Goal: Information Seeking & Learning: Compare options

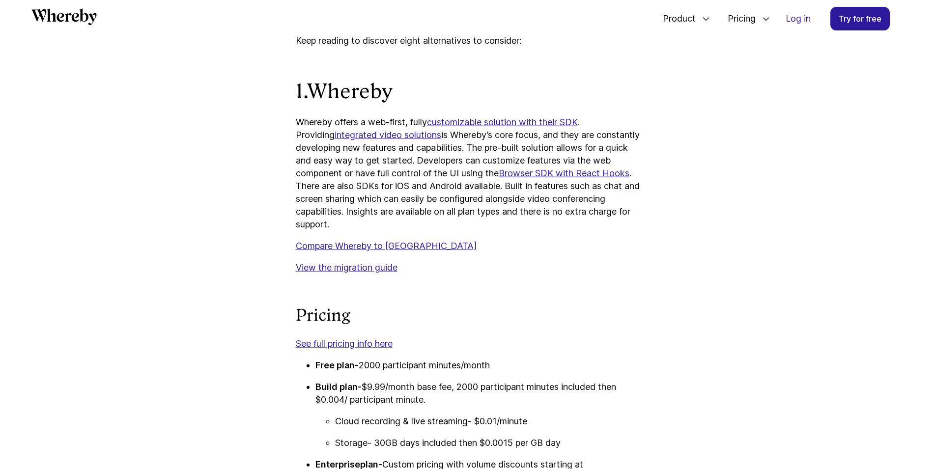
scroll to position [656, 0]
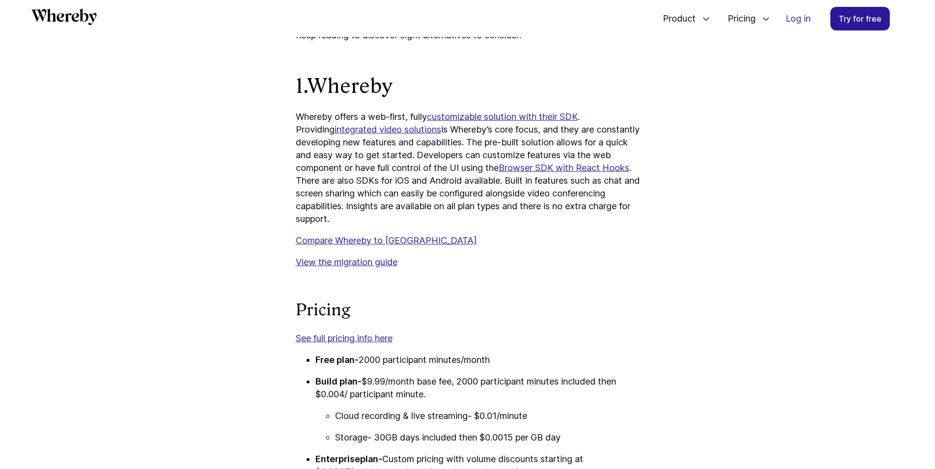
click at [375, 88] on strong "Whereby" at bounding box center [349, 86] width 85 height 24
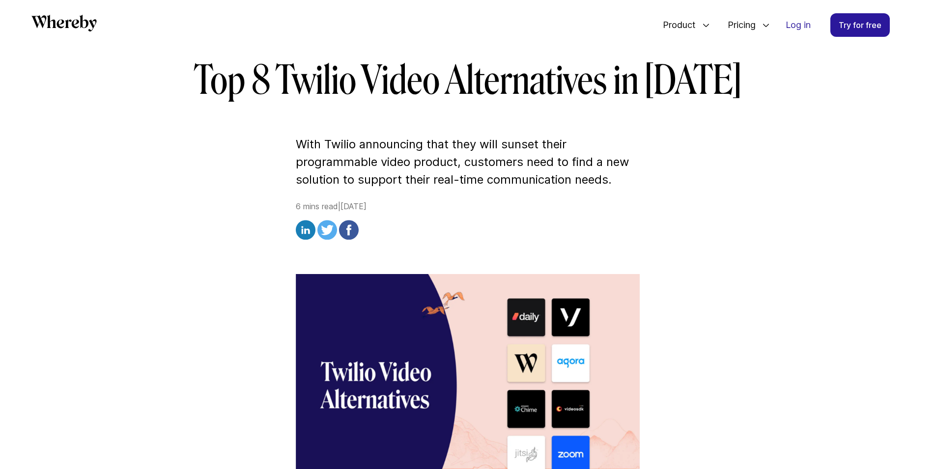
scroll to position [89, 0]
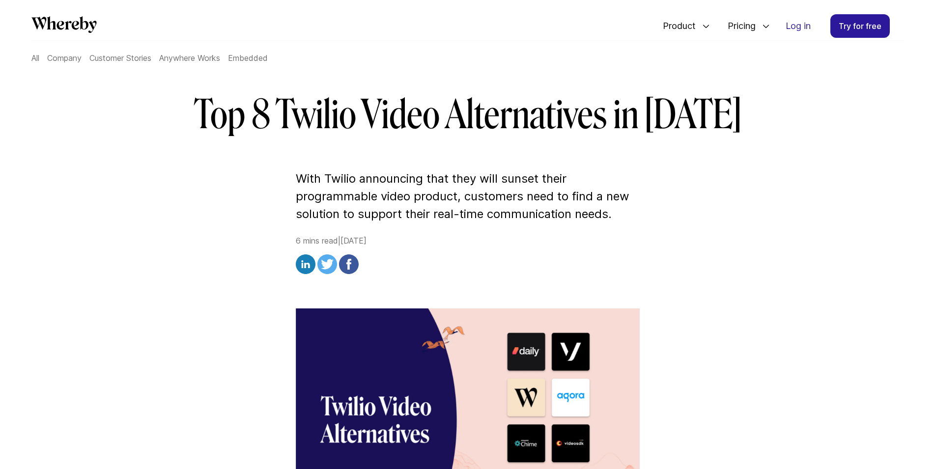
click at [340, 117] on h1 "Top 8 Twilio Video Alternatives in [DATE]" at bounding box center [468, 114] width 566 height 47
copy h1 "Twilio"
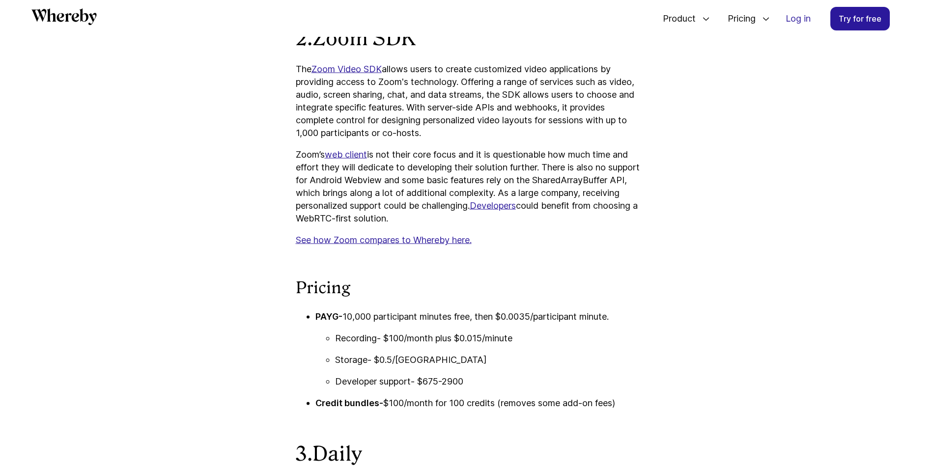
scroll to position [1241, 0]
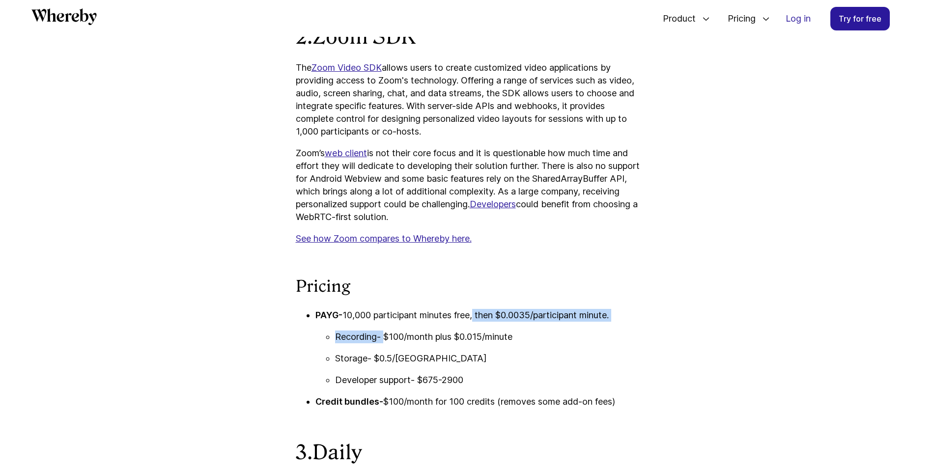
drag, startPoint x: 475, startPoint y: 314, endPoint x: 384, endPoint y: 340, distance: 95.3
click at [384, 340] on li "PAYG- 10,000 participant minutes free, then $0.0035/participant minute. Recordi…" at bounding box center [477, 348] width 324 height 78
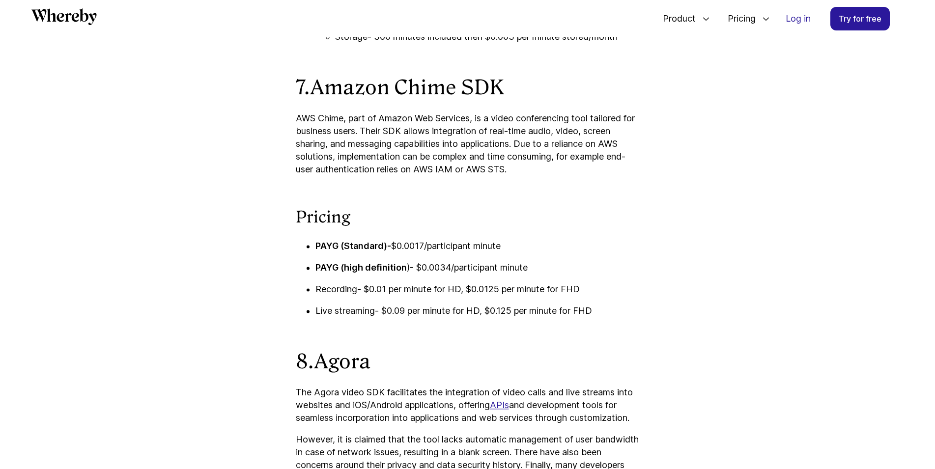
scroll to position [3145, 0]
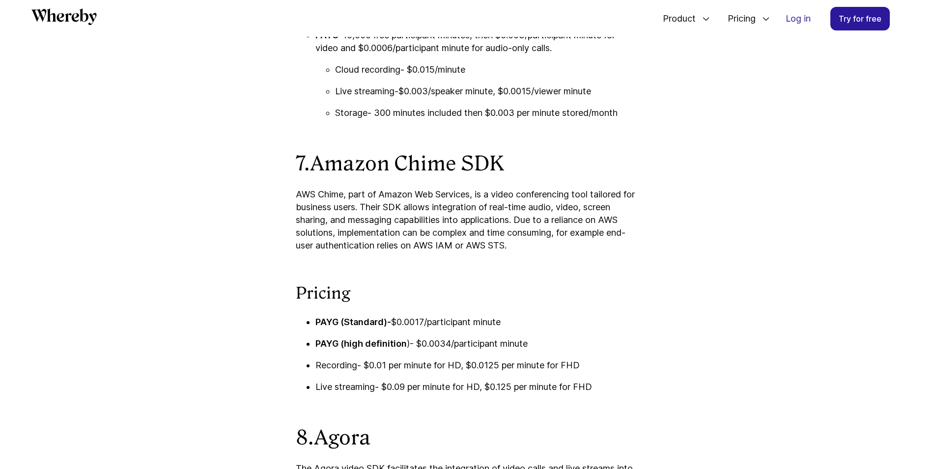
drag, startPoint x: 459, startPoint y: 180, endPoint x: 334, endPoint y: 176, distance: 124.8
click at [314, 176] on h2 "7. Amazon Chime SDK" at bounding box center [468, 164] width 344 height 26
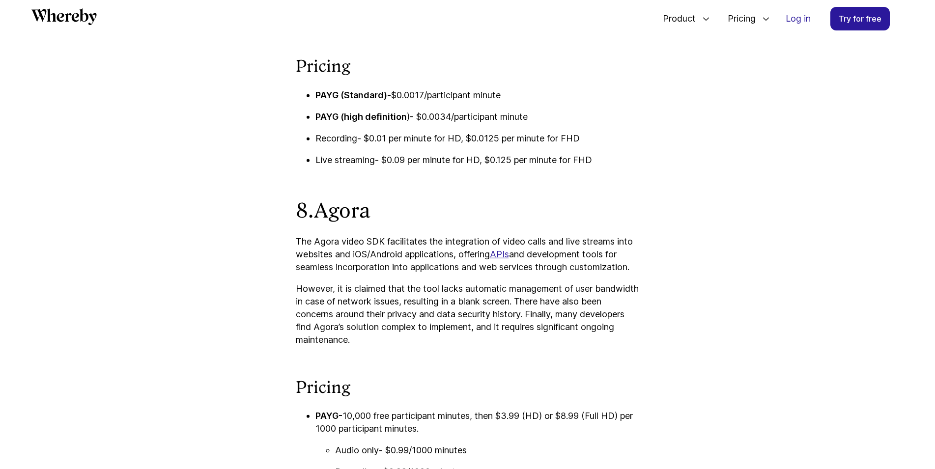
scroll to position [3526, 0]
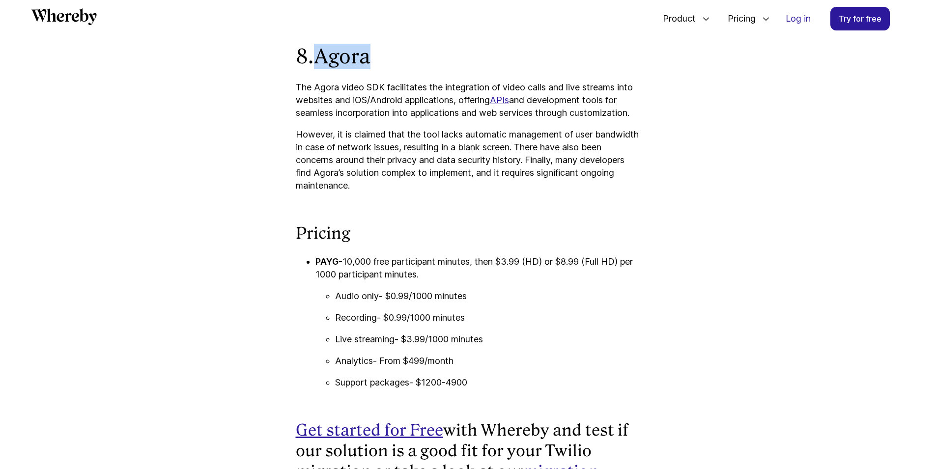
drag, startPoint x: 387, startPoint y: 72, endPoint x: 324, endPoint y: 67, distance: 63.0
click at [324, 67] on h2 "8. Agora" at bounding box center [468, 57] width 344 height 26
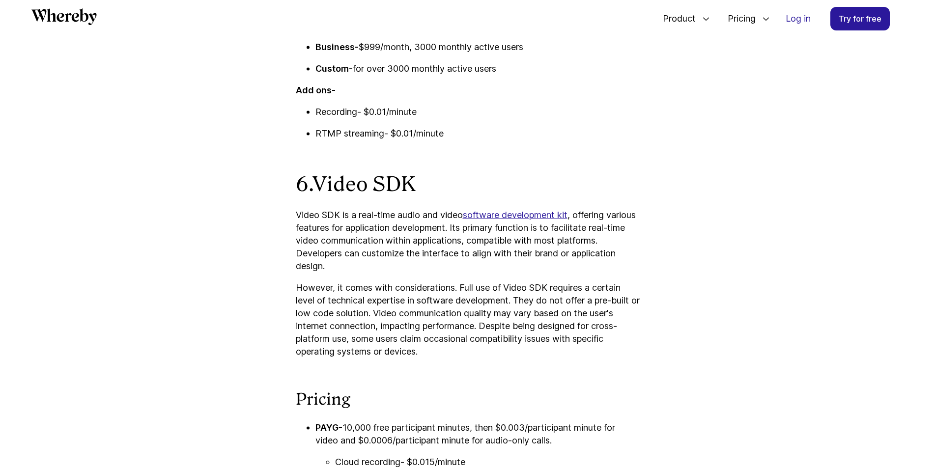
scroll to position [1305, 0]
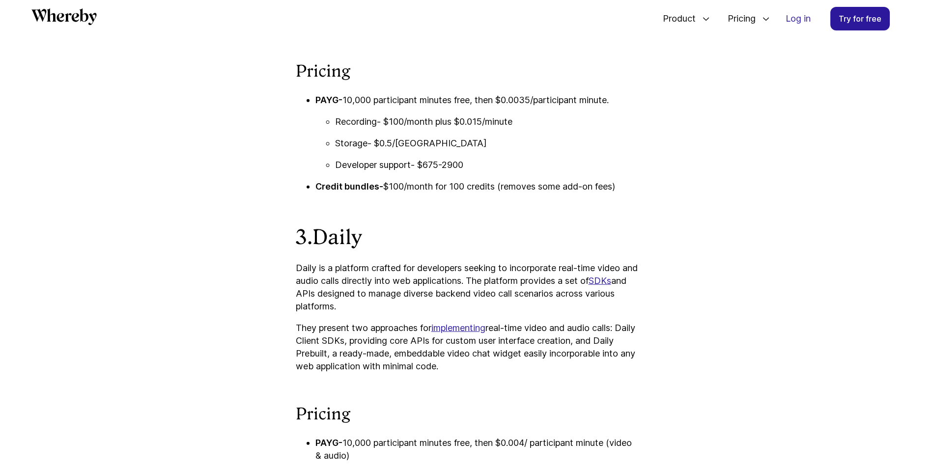
drag, startPoint x: 498, startPoint y: 29, endPoint x: 368, endPoint y: -32, distance: 143.9
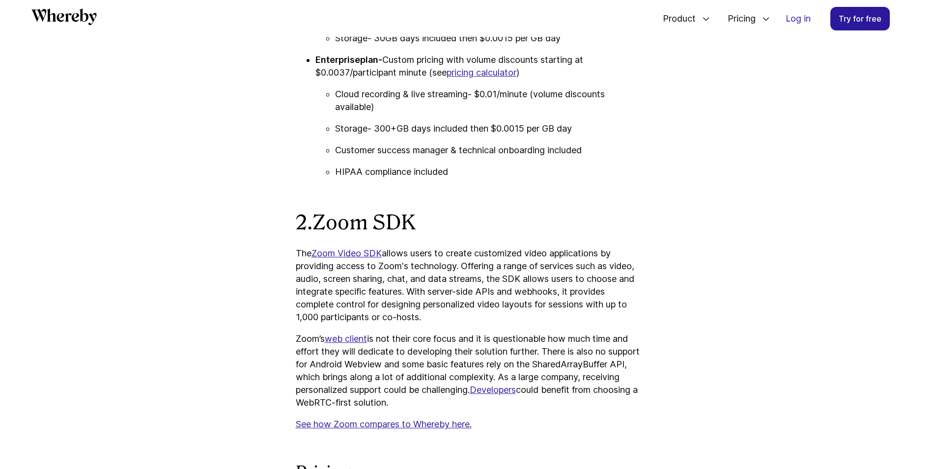
scroll to position [1054, 0]
click at [352, 253] on link "Zoom Video SDK" at bounding box center [346, 255] width 70 height 10
